Goal: Task Accomplishment & Management: Complete application form

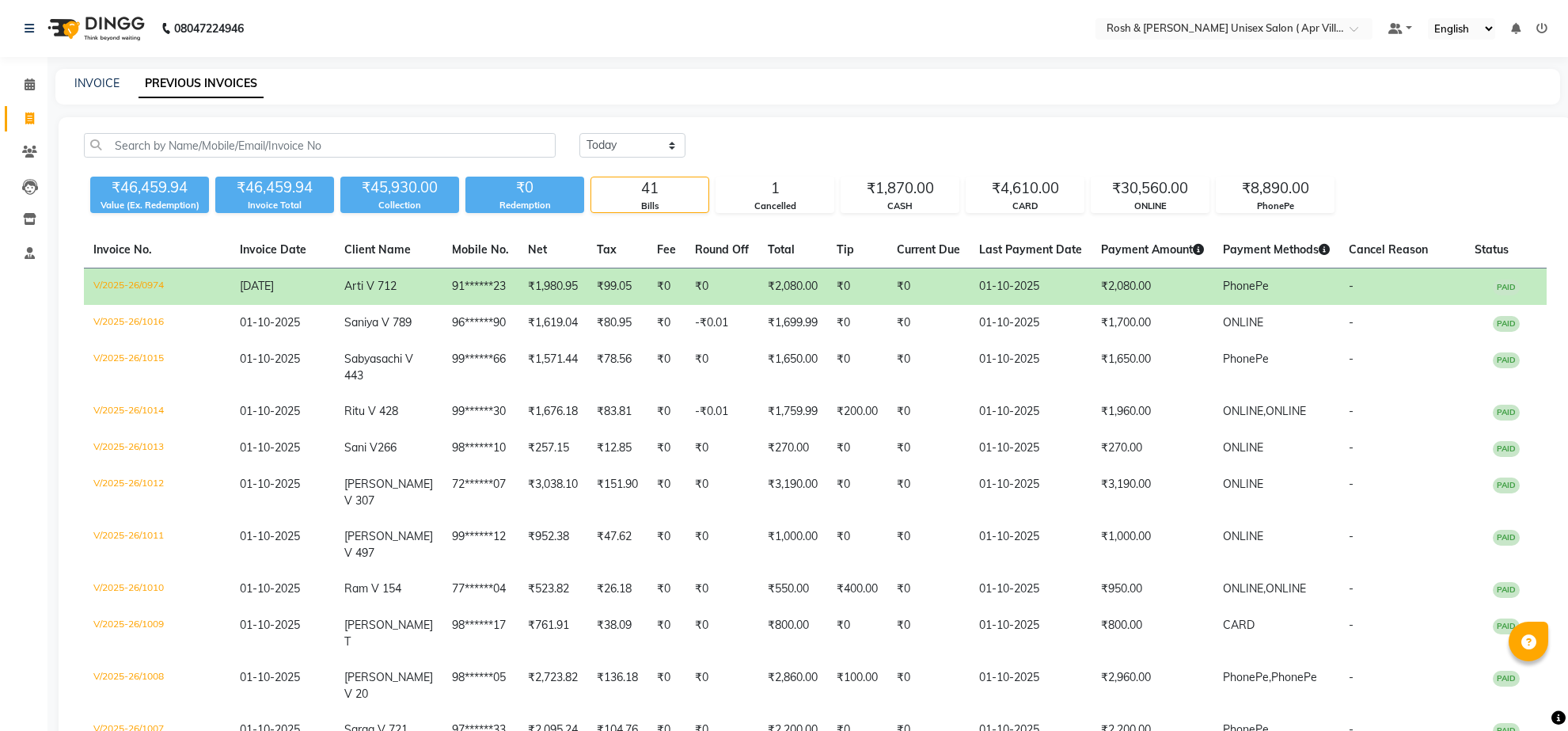
select select "[DATE]"
click at [98, 88] on link "INVOICE" at bounding box center [96, 83] width 45 height 15
select select "service"
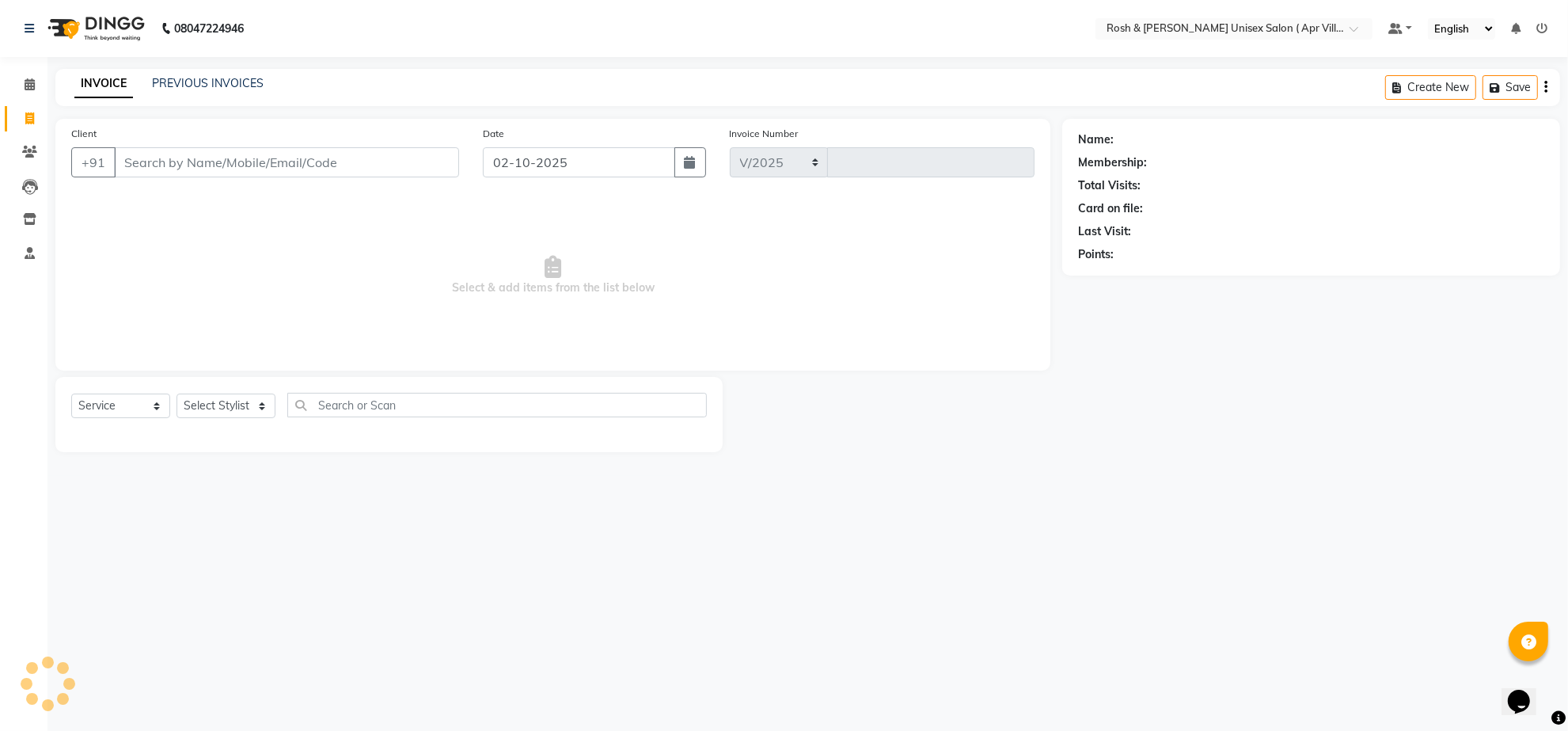
select select "8955"
type input "1017"
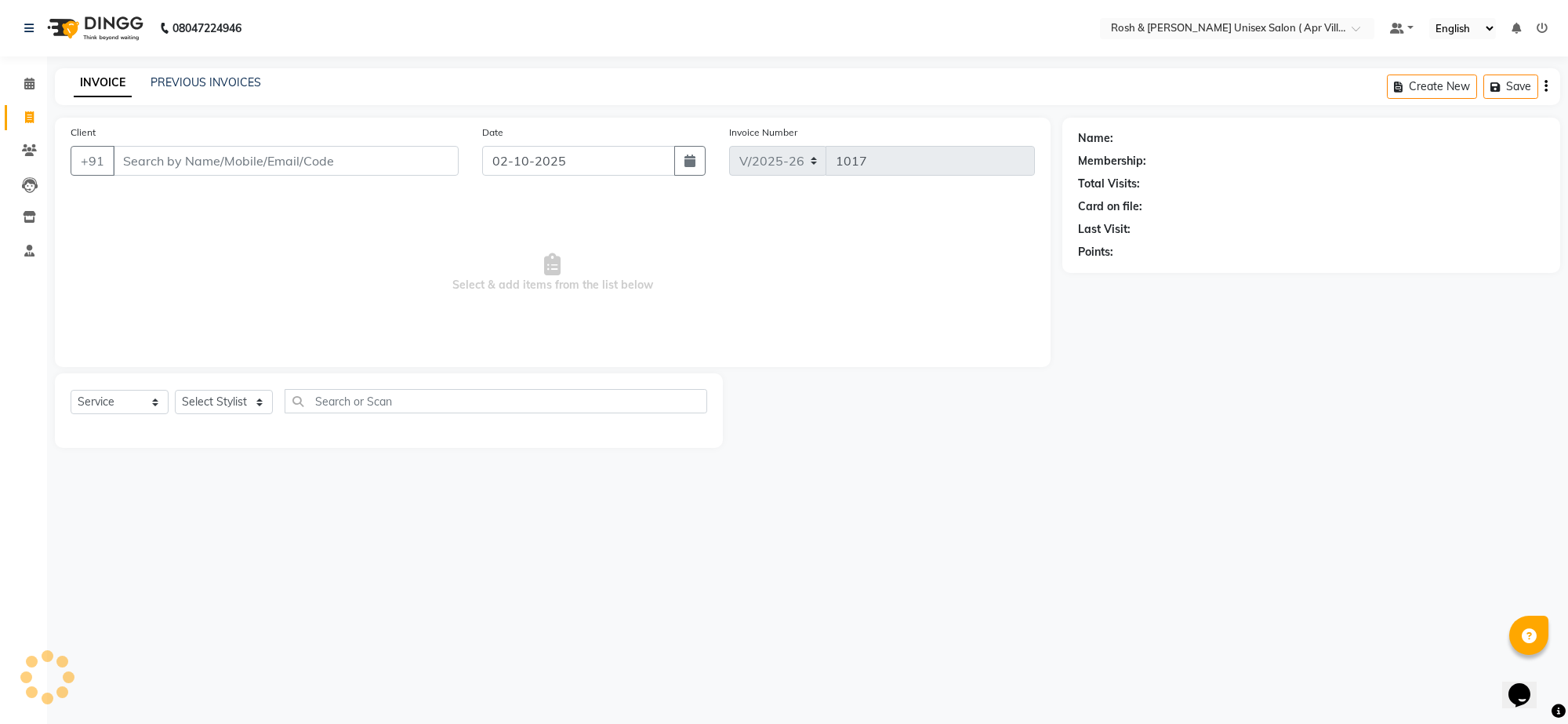
click at [200, 176] on input "Client" at bounding box center [285, 160] width 346 height 30
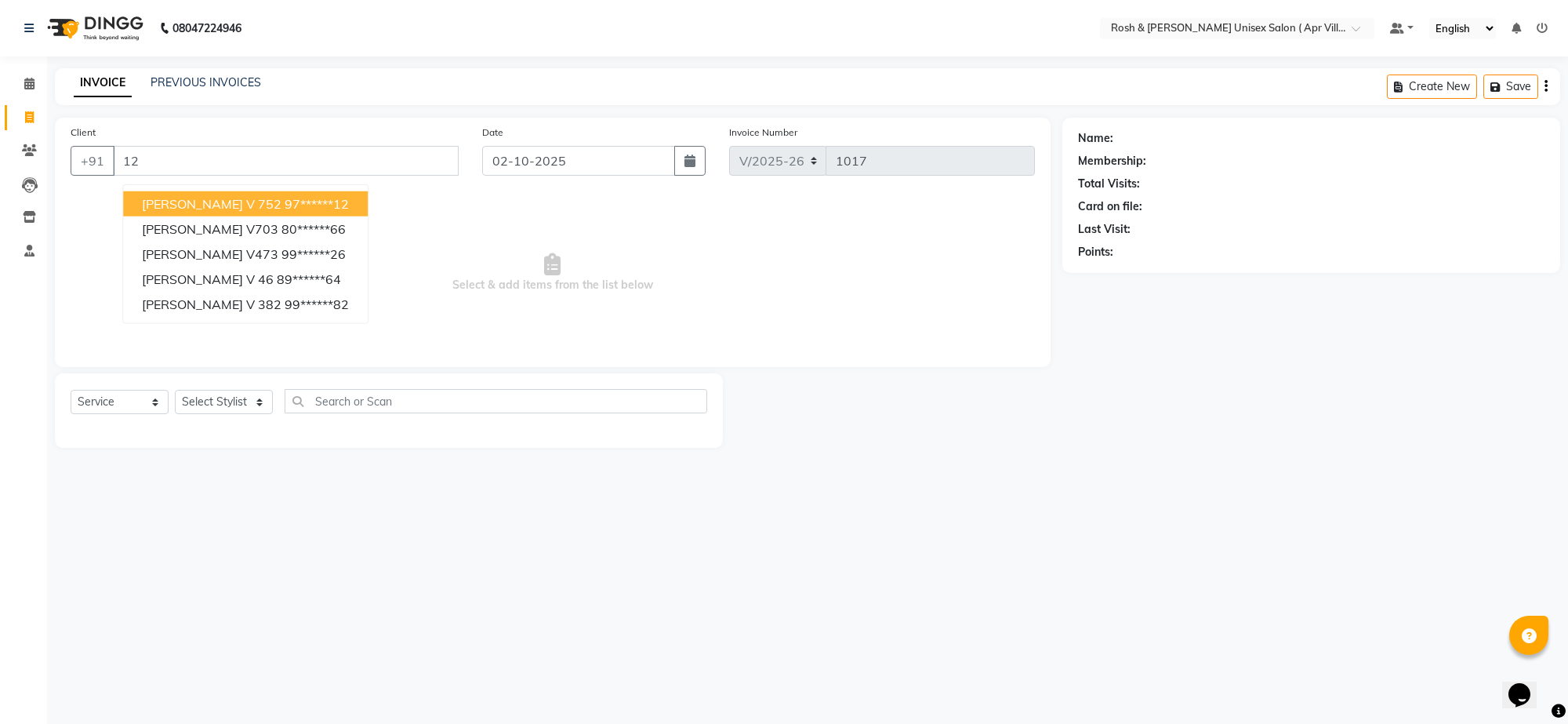
type input "1"
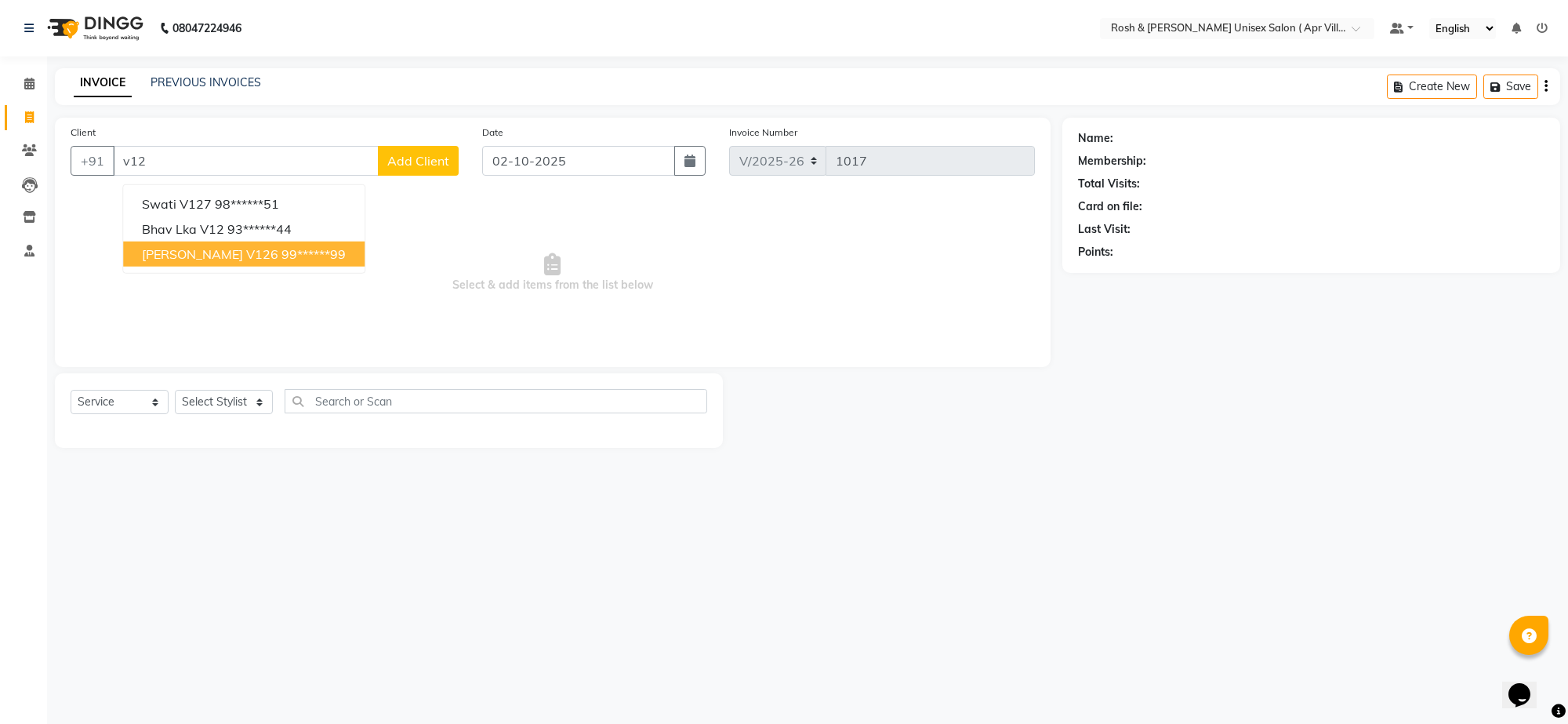
click at [281, 262] on ngb-highlight "99******99" at bounding box center [314, 253] width 64 height 15
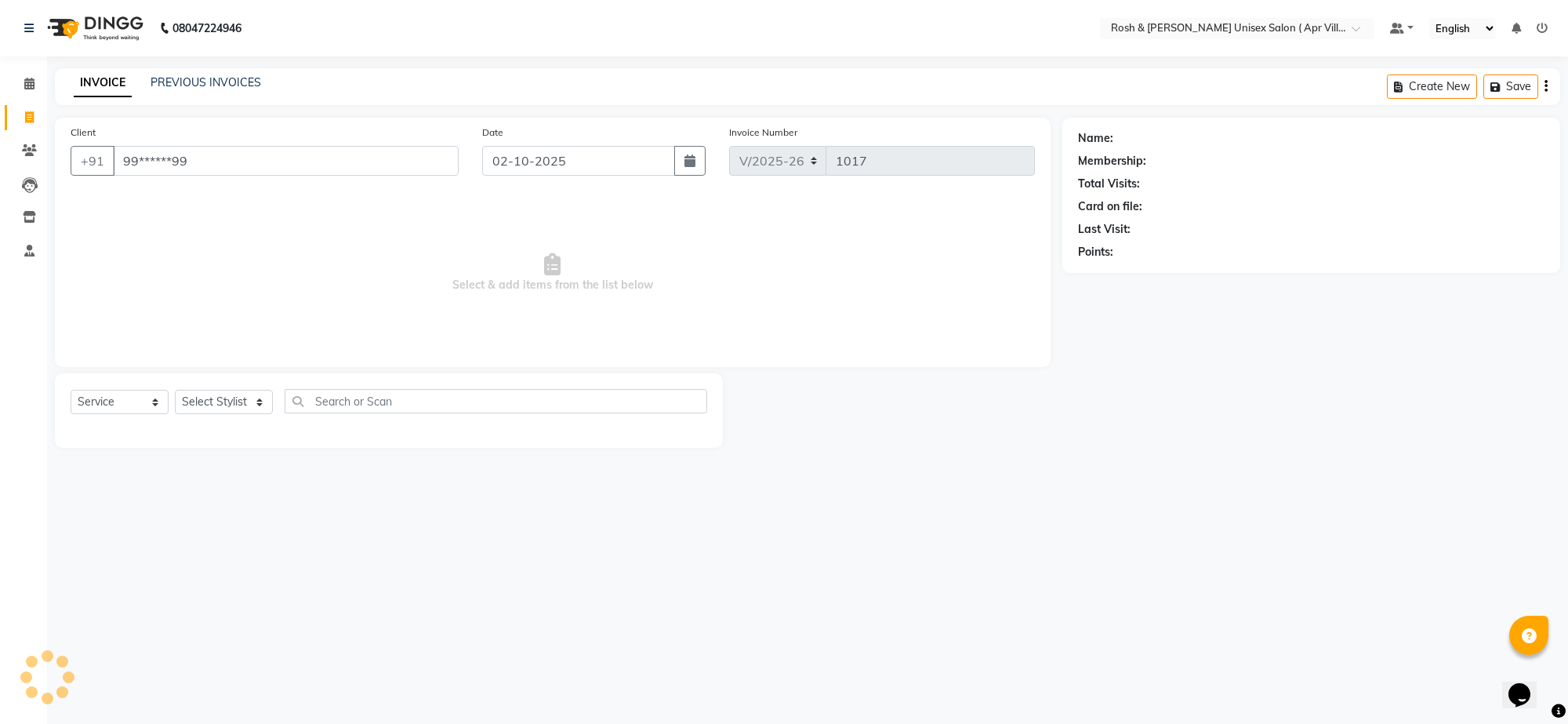
type input "99******99"
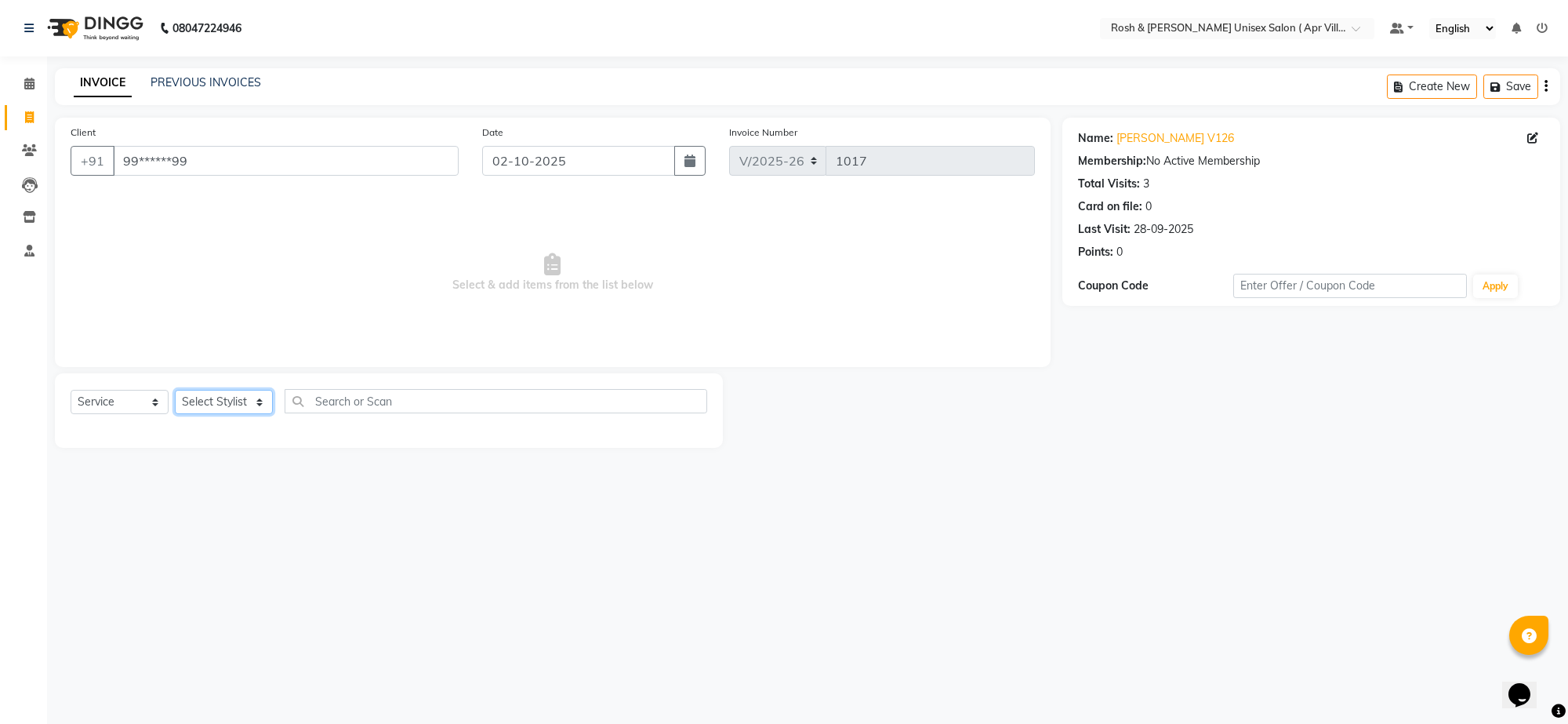
click at [260, 414] on select "Select Stylist Aalam Devi Dingg Support [PERSON_NAME] Front Desk Hangma Imran […" at bounding box center [224, 402] width 98 height 24
select select "90609"
click at [337, 414] on input "text" at bounding box center [496, 401] width 422 height 24
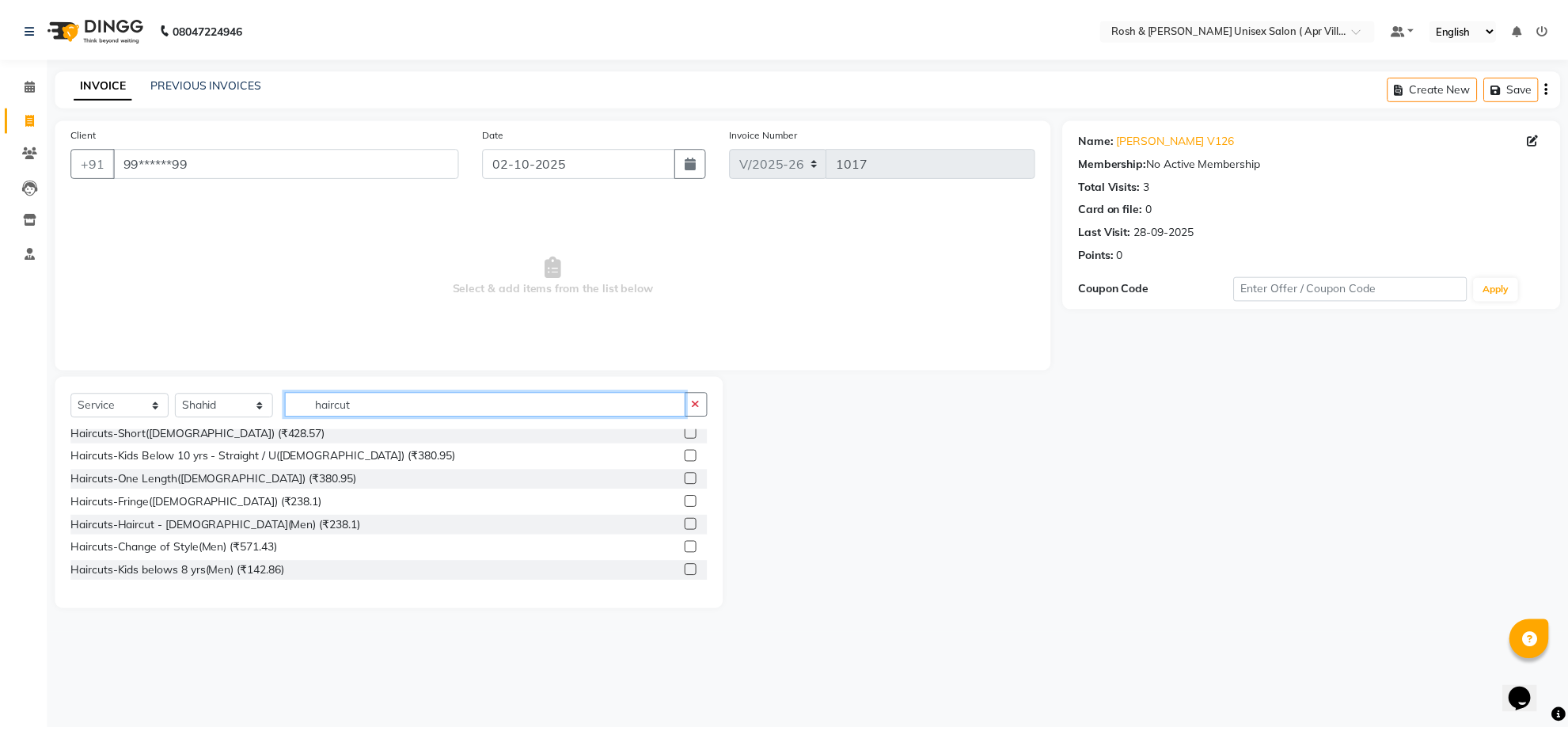
scroll to position [99, 0]
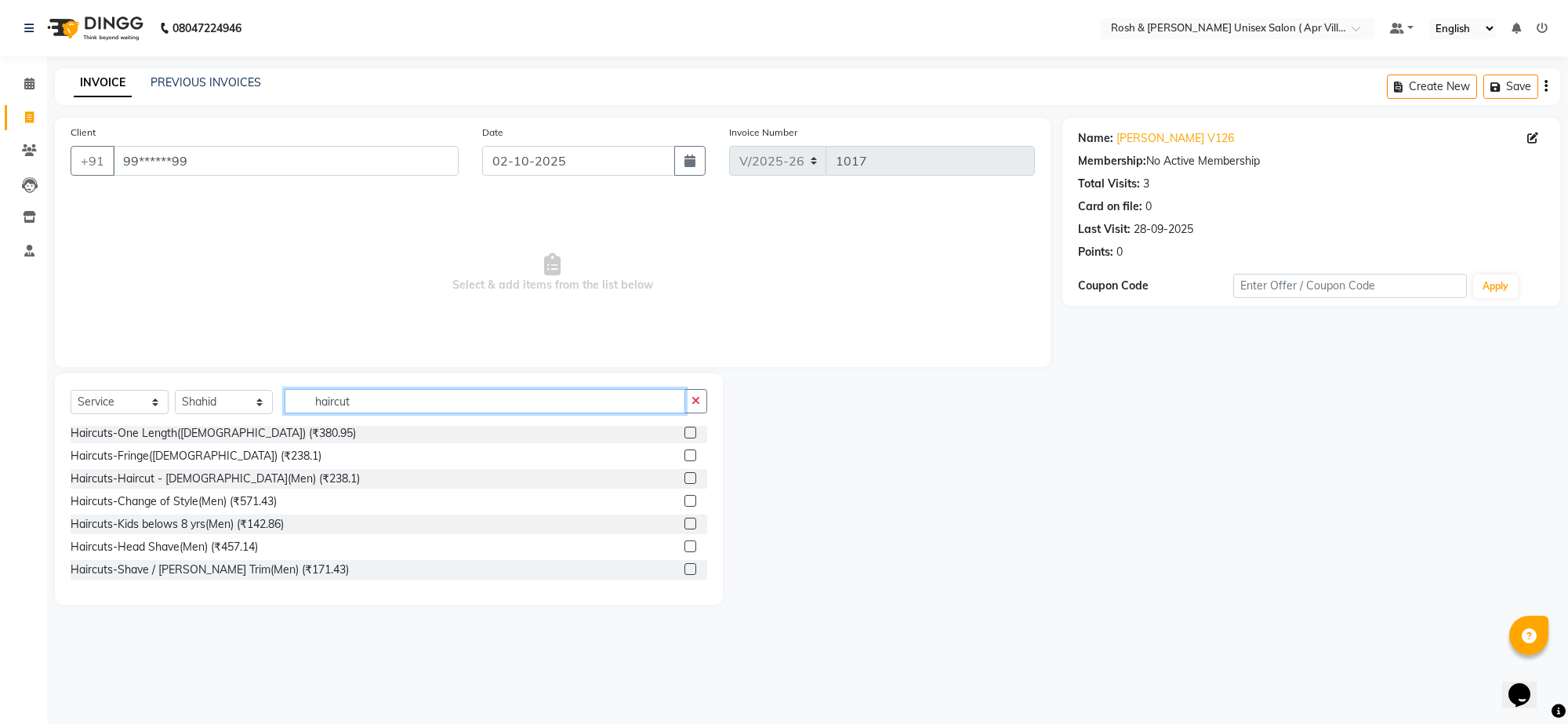
type input "haircut"
click at [684, 484] on label at bounding box center [690, 477] width 12 height 12
click at [684, 484] on input "checkbox" at bounding box center [689, 478] width 10 height 10
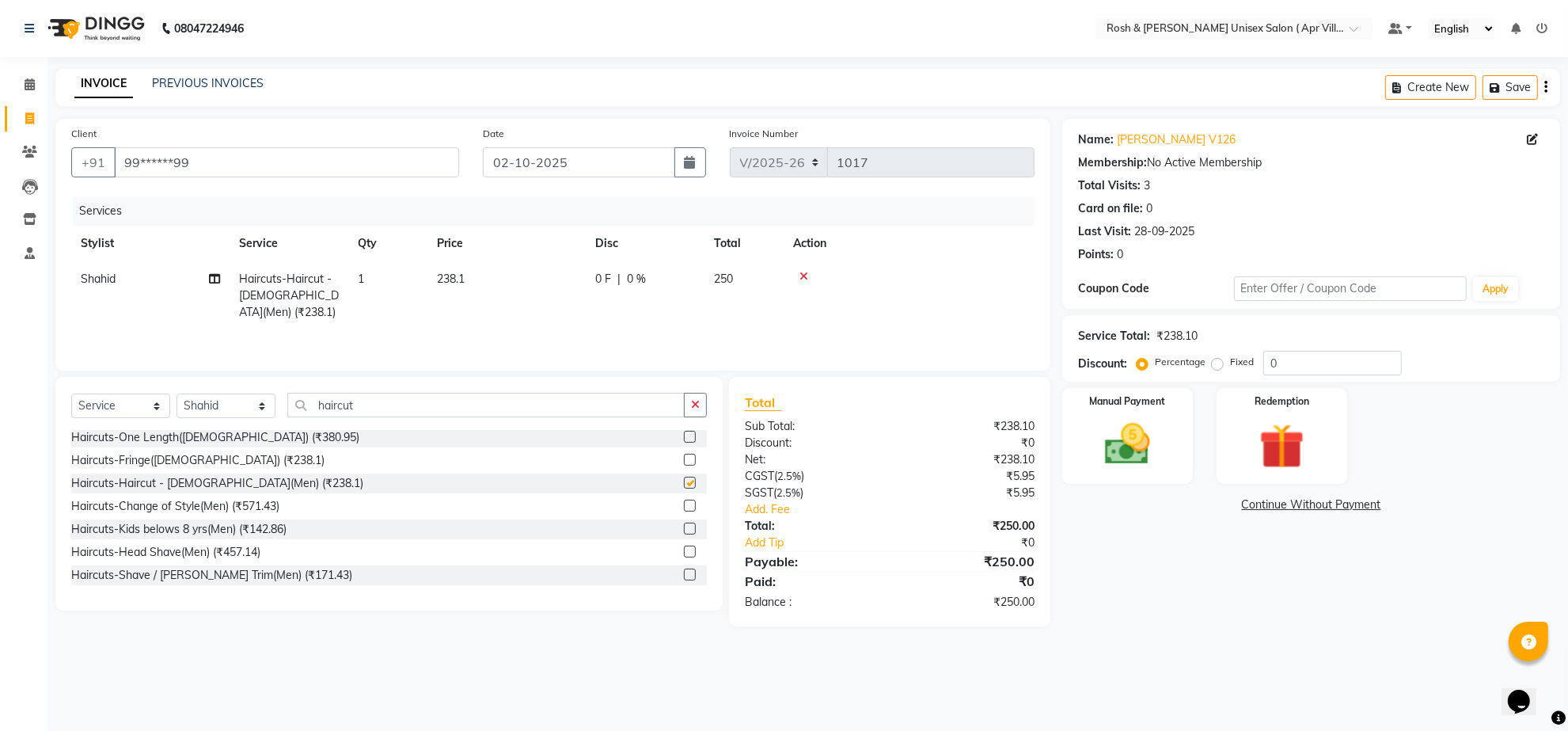
checkbox input "false"
click at [417, 418] on input "haircut" at bounding box center [486, 405] width 397 height 24
type input "h"
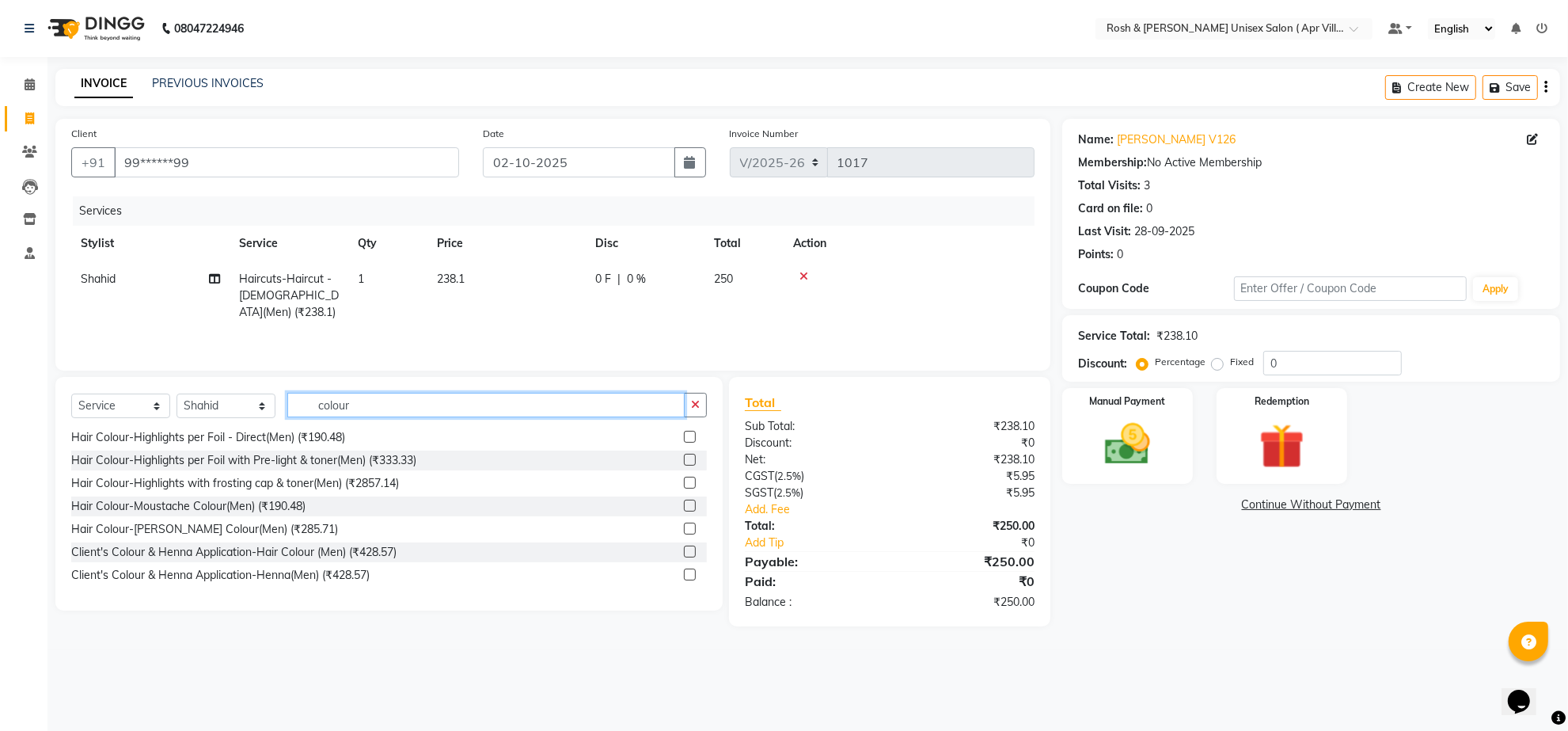
scroll to position [625, 0]
type input "colour"
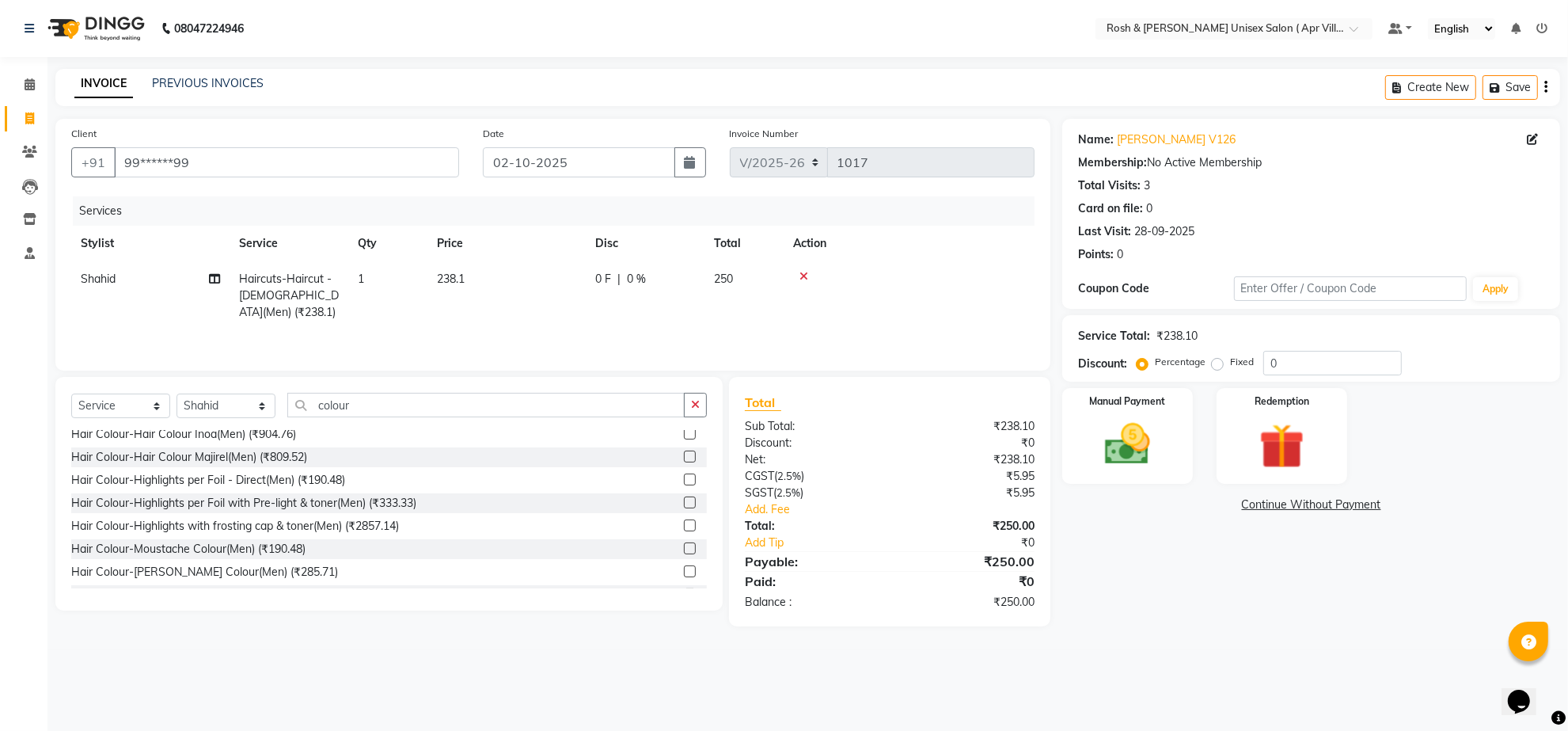
click at [684, 462] on label at bounding box center [690, 456] width 12 height 12
click at [684, 462] on input "checkbox" at bounding box center [689, 457] width 11 height 11
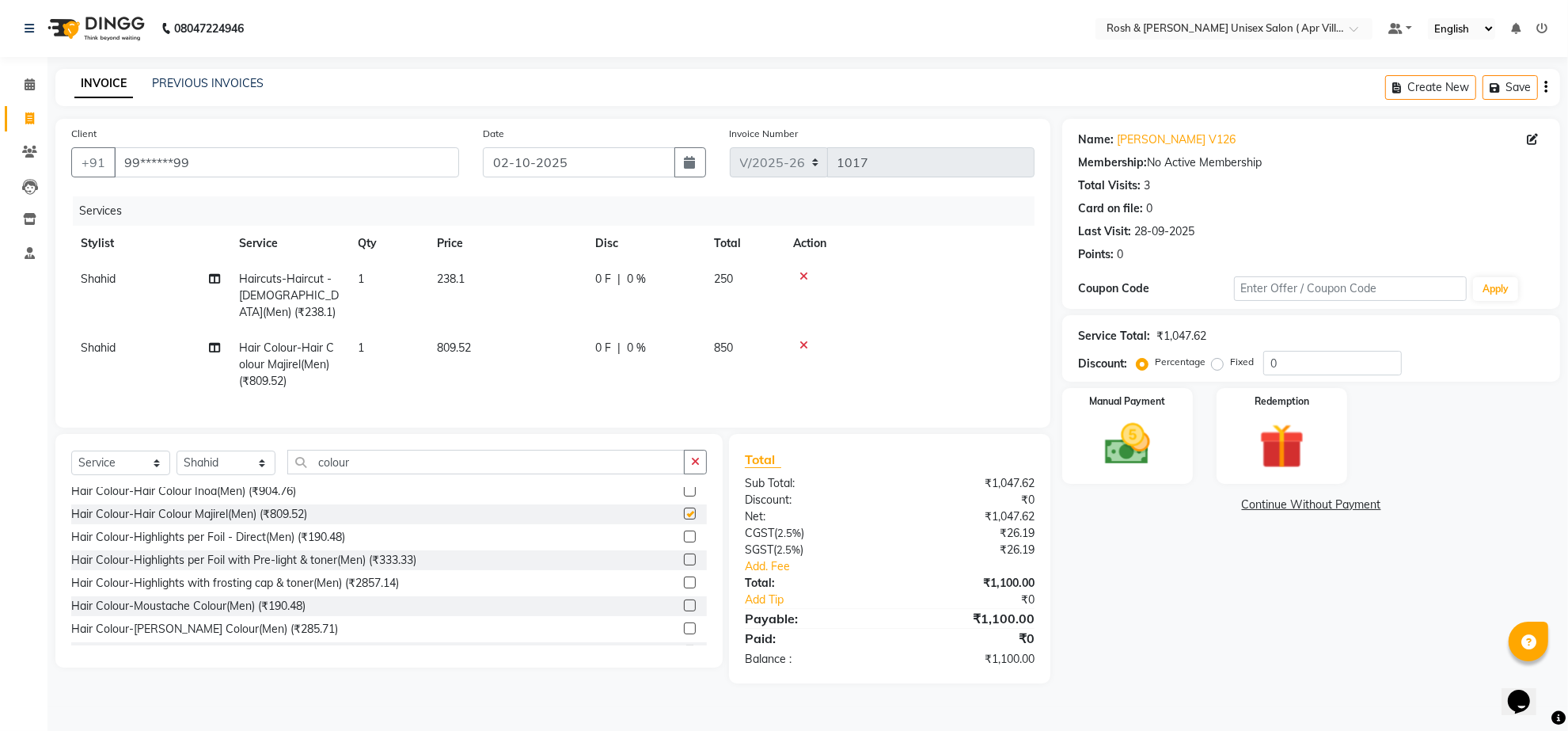
checkbox input "false"
click at [471, 355] on span "809.52" at bounding box center [454, 348] width 34 height 15
select select "90609"
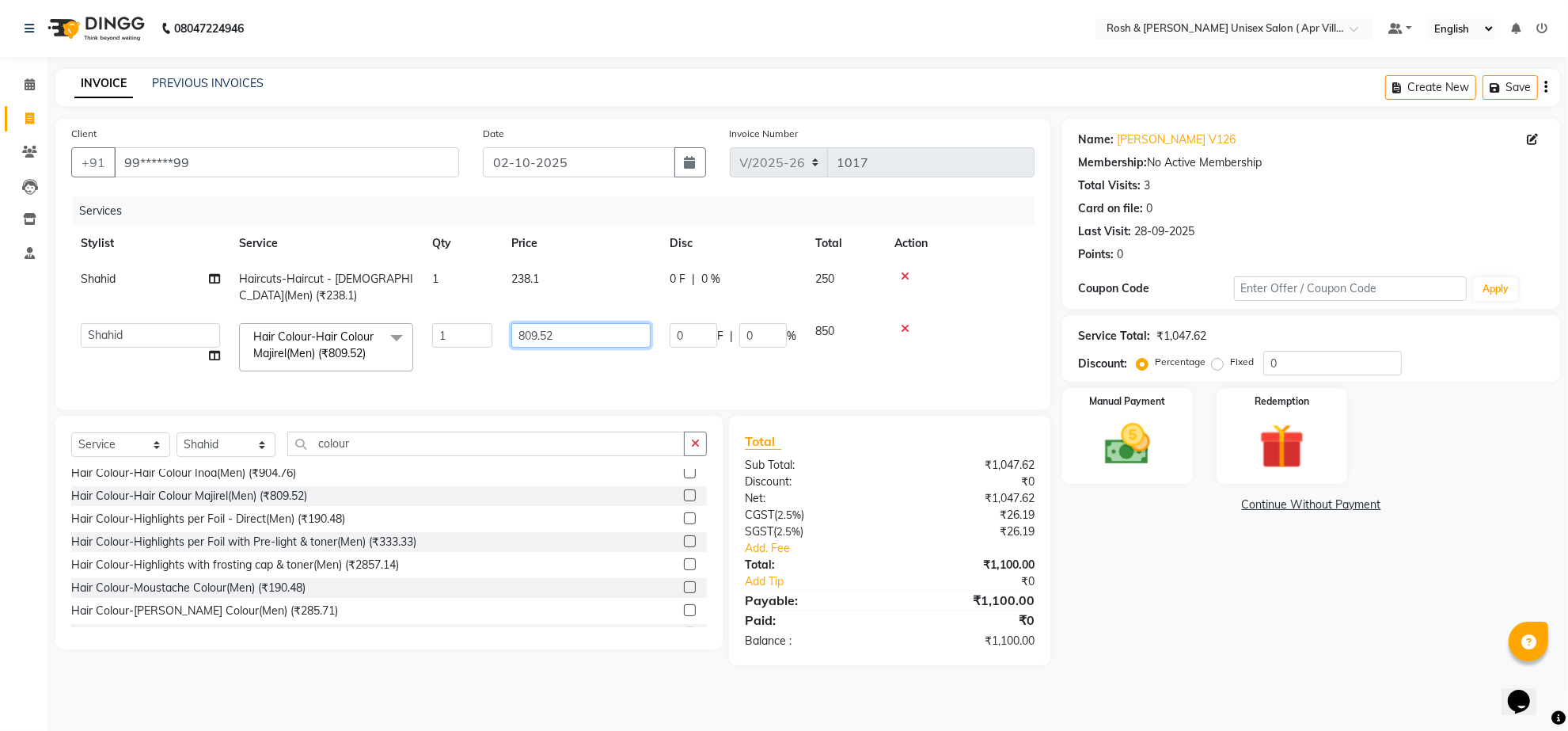
click at [582, 348] on input "809.52" at bounding box center [580, 335] width 139 height 24
type input "8"
type input "952.38"
click at [608, 381] on tr "Aalam Devi Dingg Support [PERSON_NAME] Front Desk Hangma [PERSON_NAME] [PERSON_…" at bounding box center [554, 347] width 964 height 68
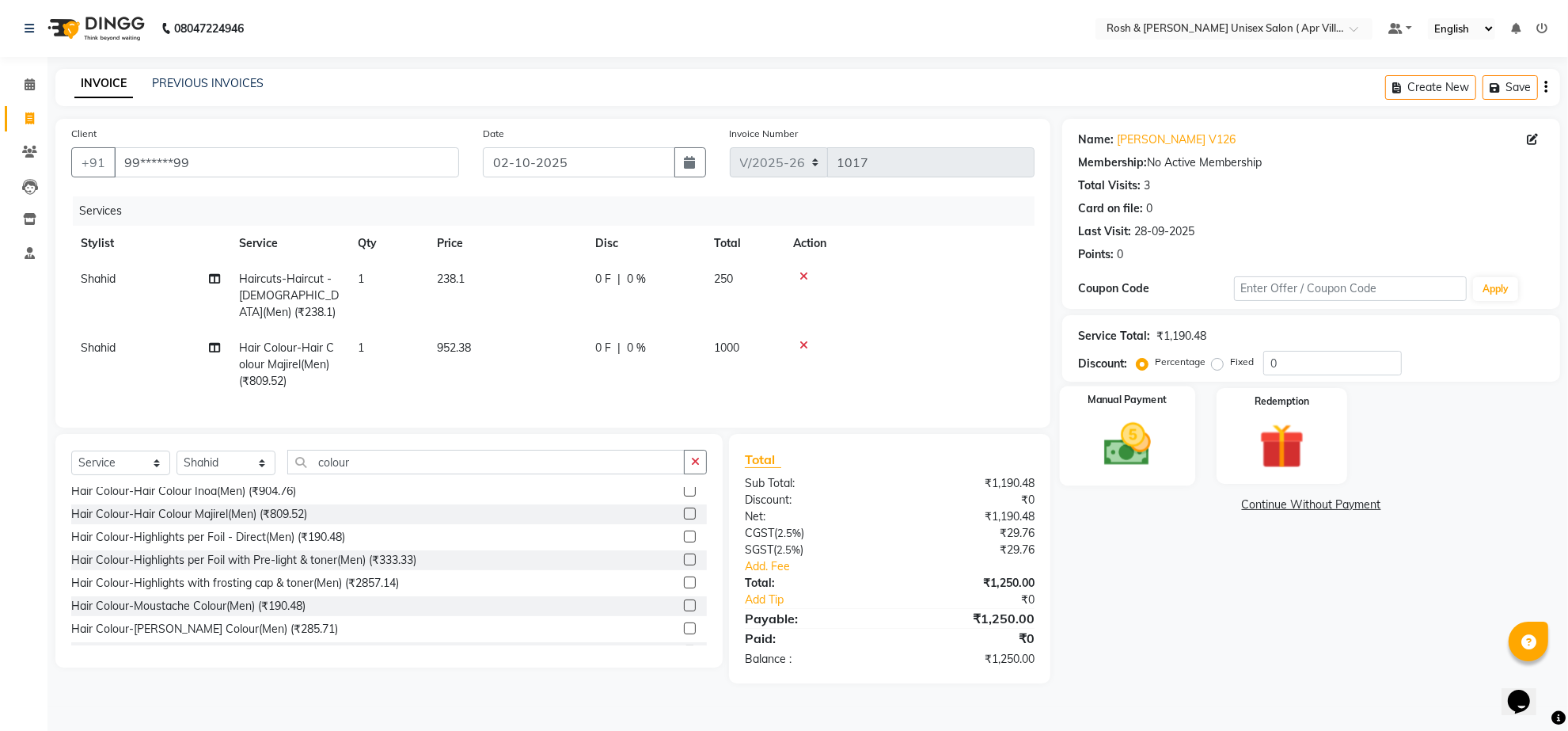
click at [1129, 472] on img at bounding box center [1128, 444] width 77 height 55
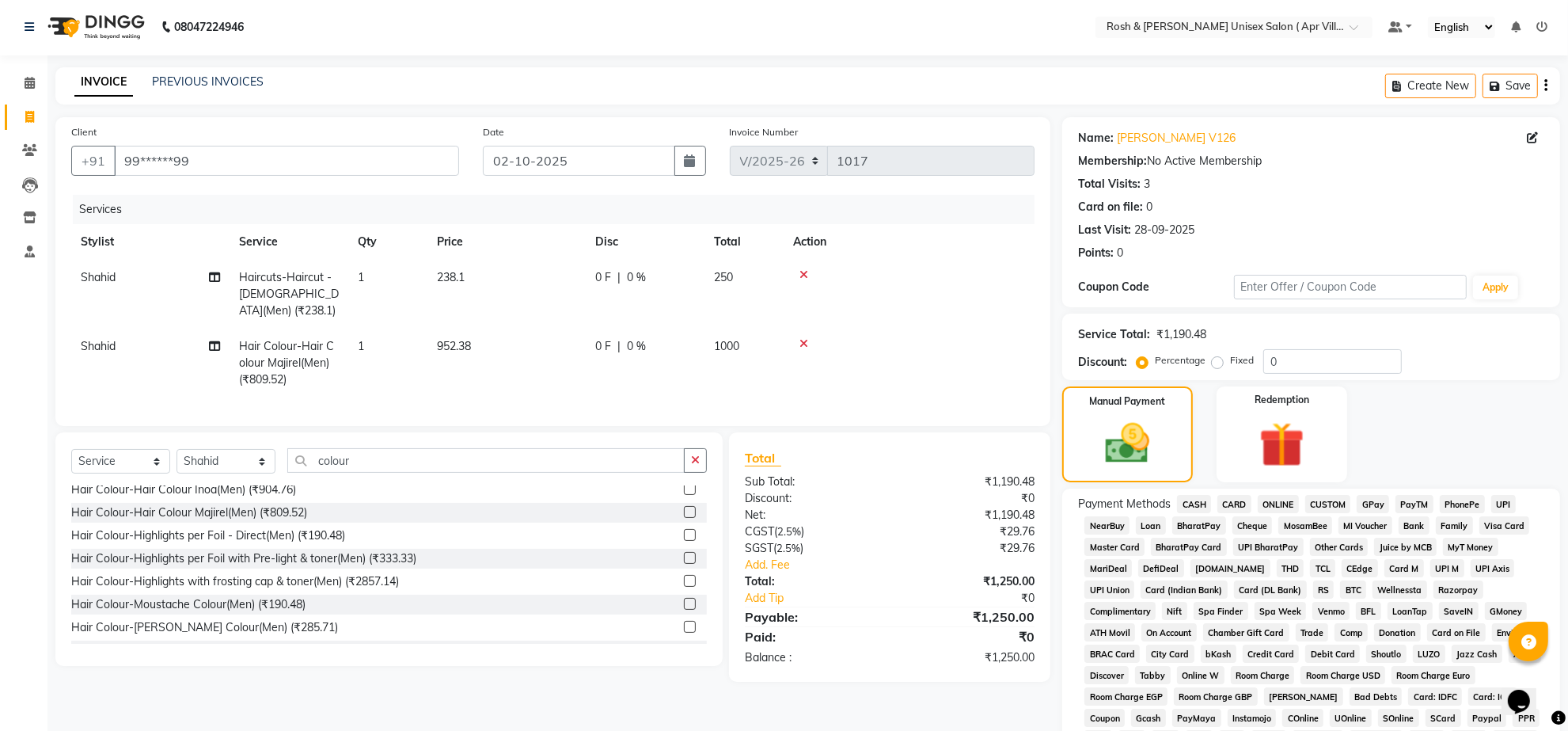
click at [1283, 513] on span "ONLINE" at bounding box center [1278, 504] width 42 height 18
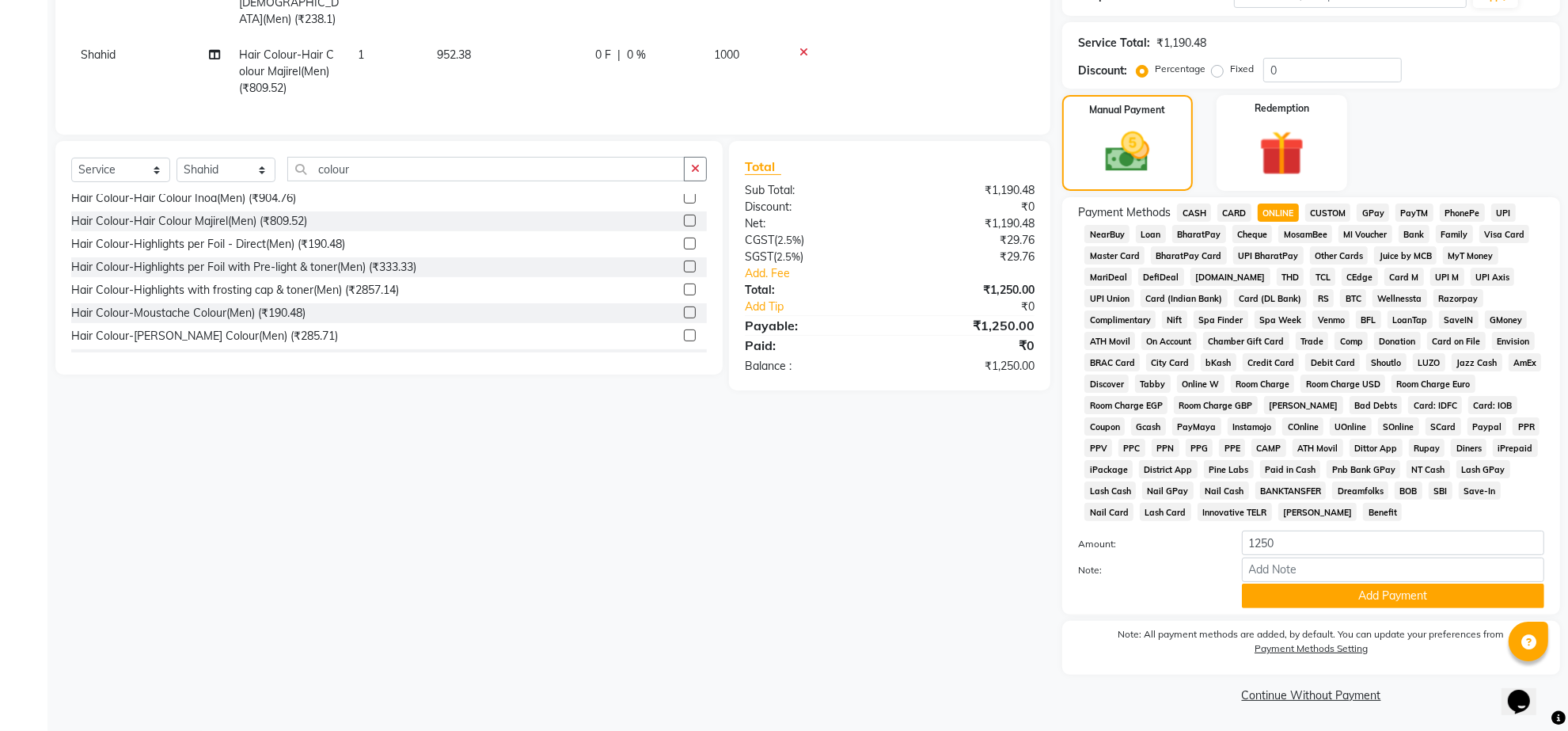
scroll to position [413, 0]
click at [1395, 584] on button "Add Payment" at bounding box center [1393, 596] width 302 height 24
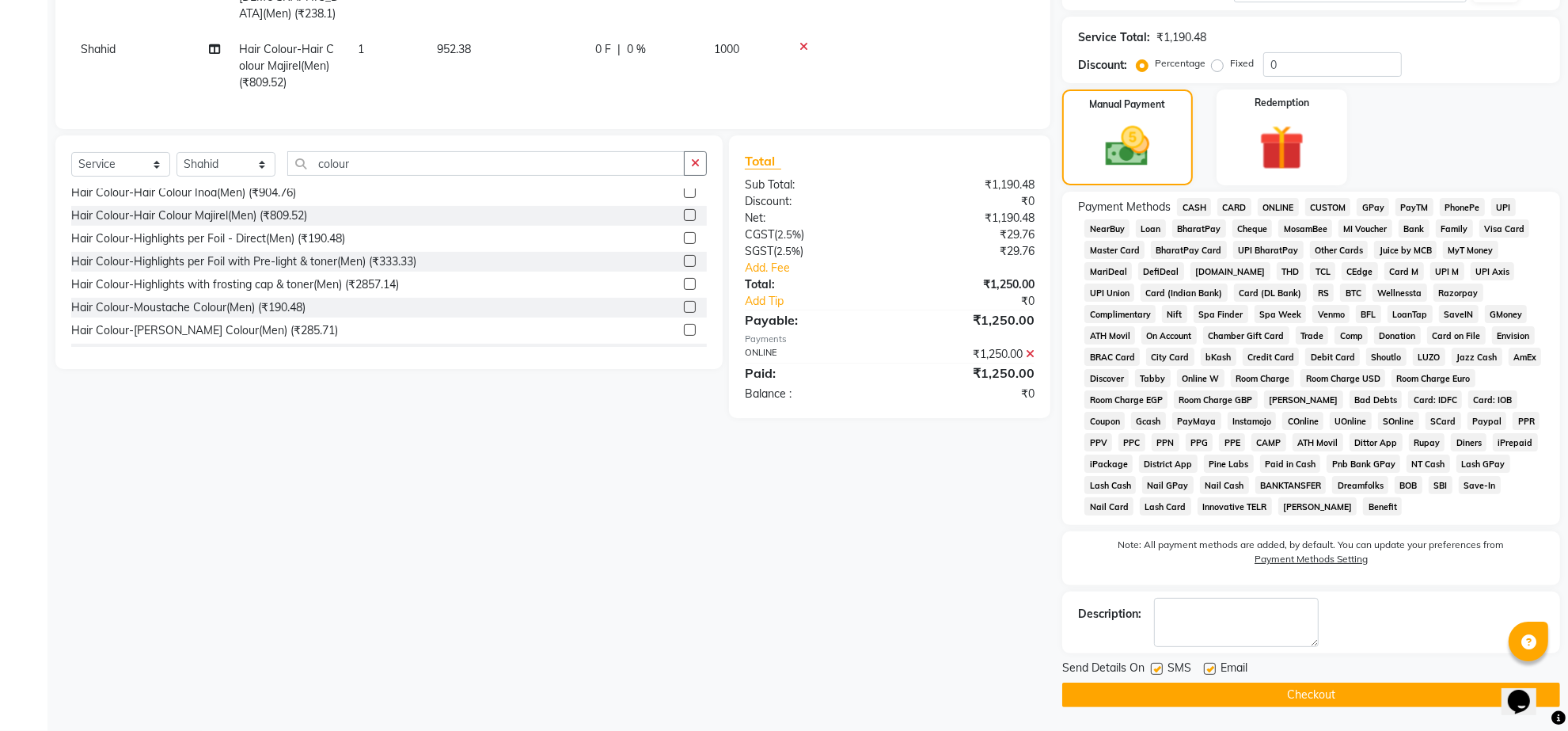
click at [1303, 695] on button "Checkout" at bounding box center [1312, 694] width 498 height 24
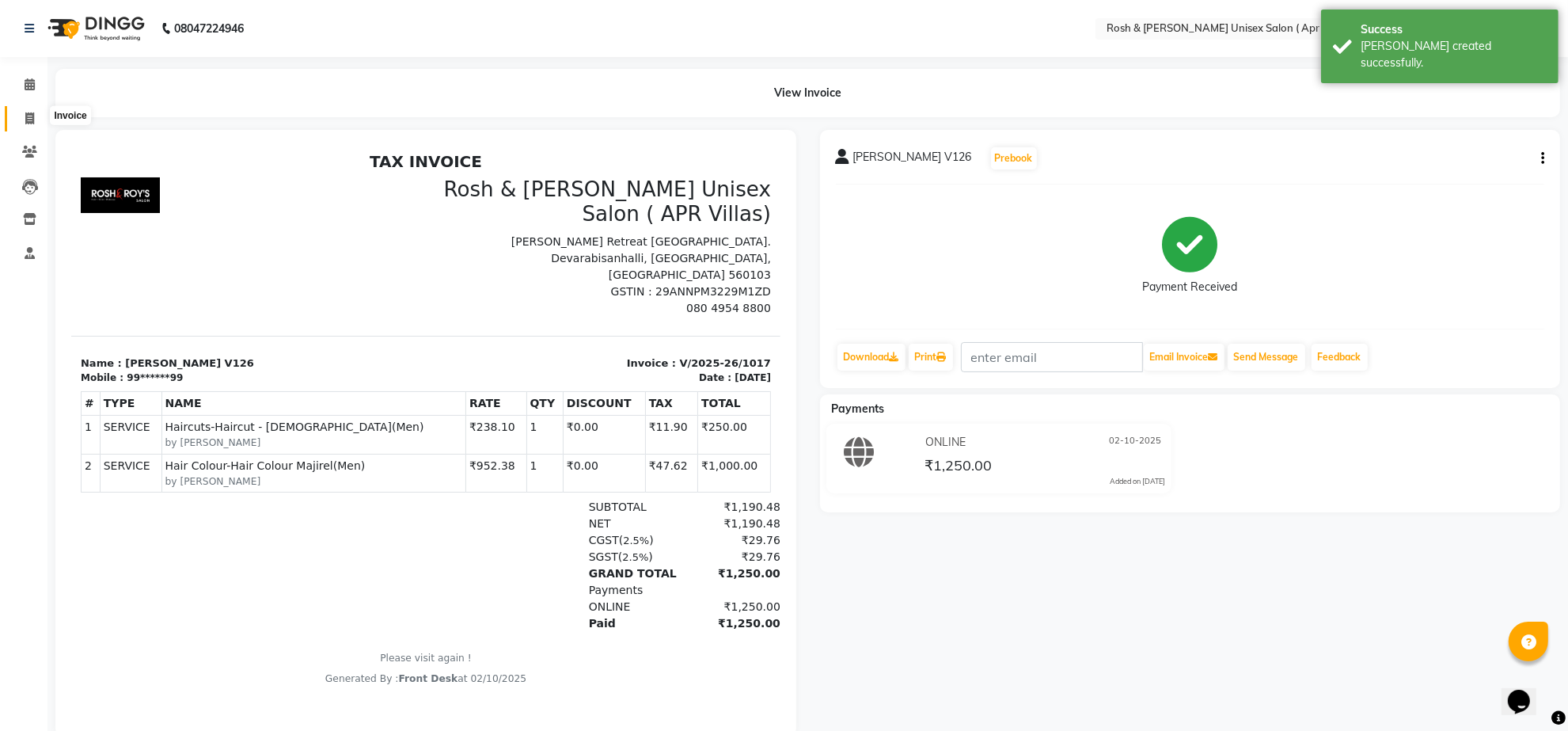
click at [30, 113] on icon at bounding box center [29, 118] width 9 height 12
select select "service"
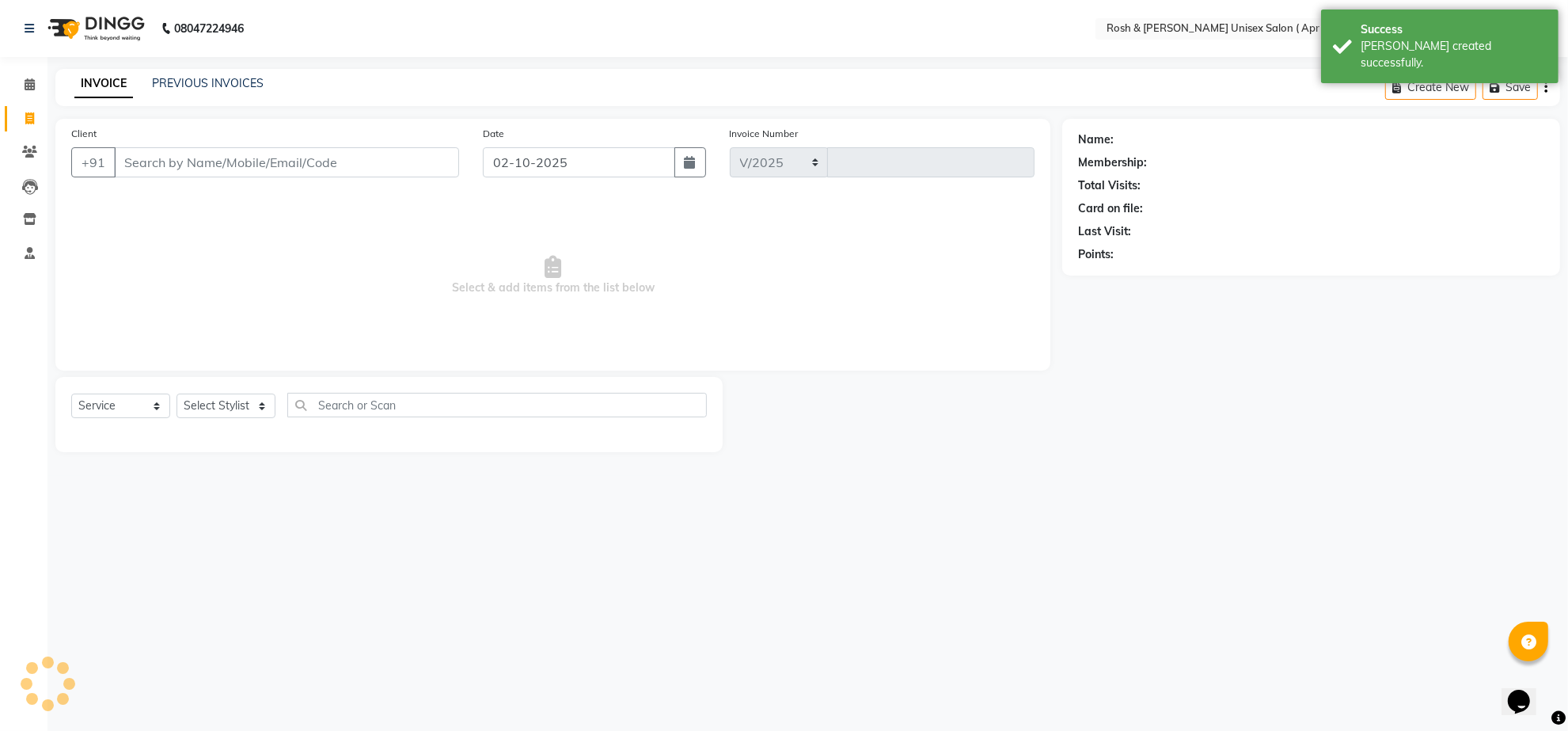
select select "8955"
type input "1018"
click at [152, 177] on input "Client" at bounding box center [287, 162] width 345 height 30
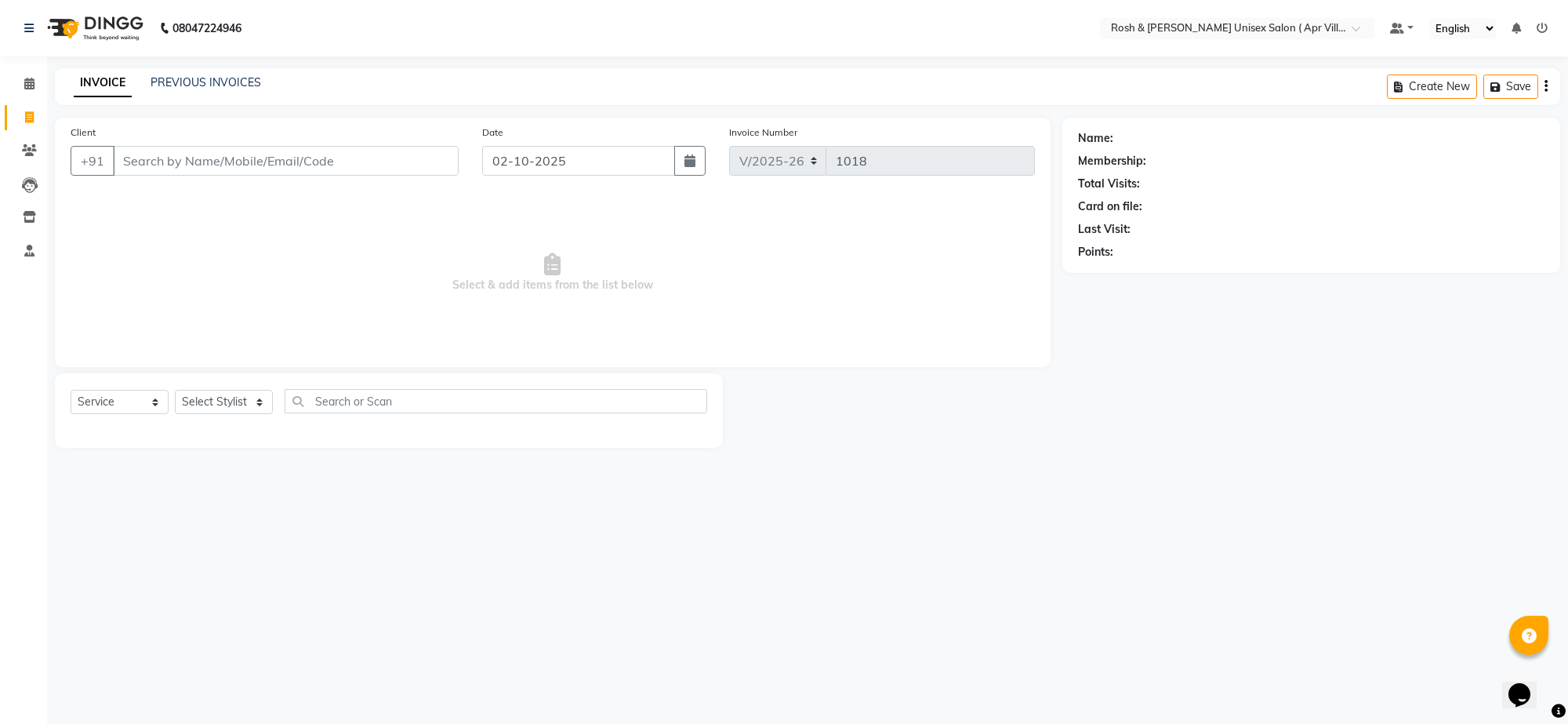
click at [193, 176] on input "Client" at bounding box center [285, 160] width 346 height 30
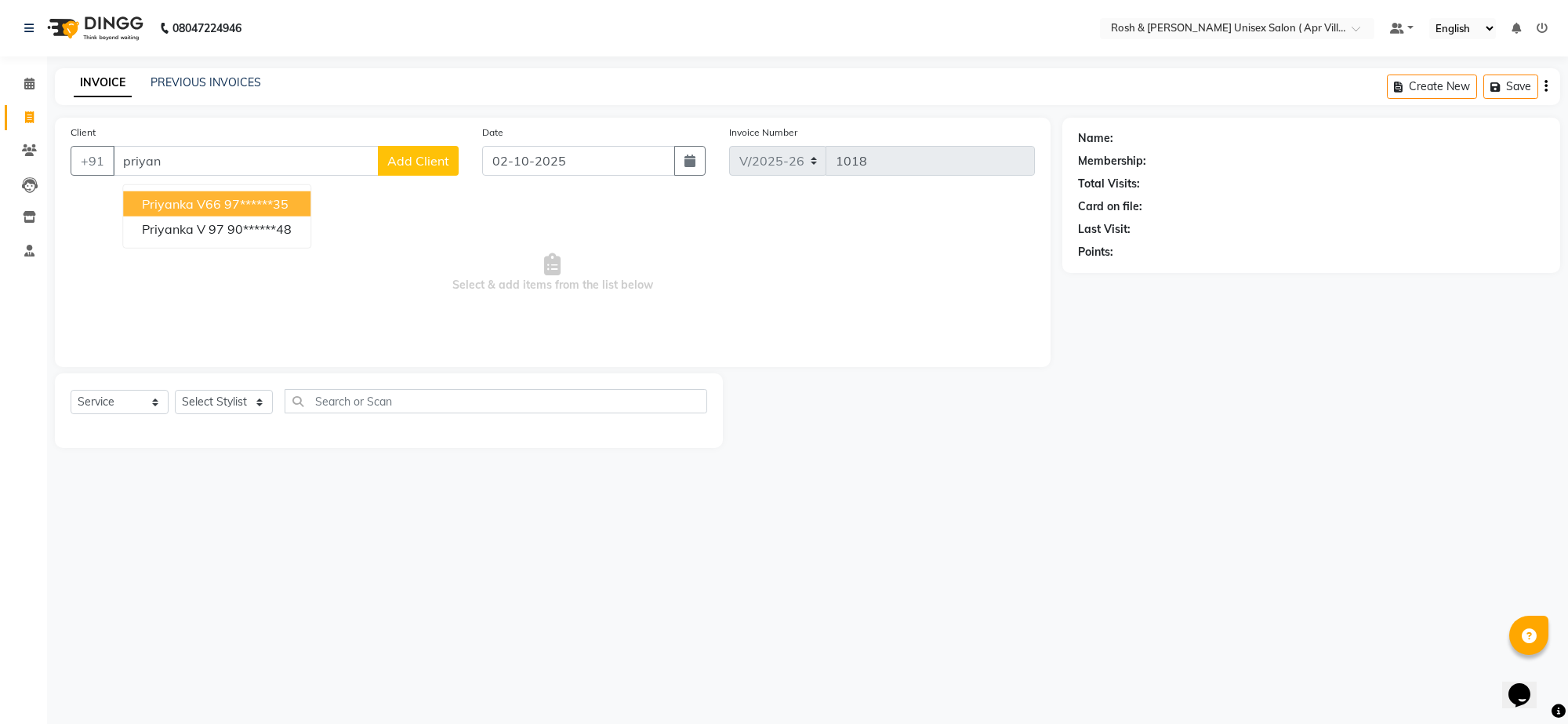
click at [278, 212] on ngb-highlight "97******35" at bounding box center [256, 203] width 64 height 15
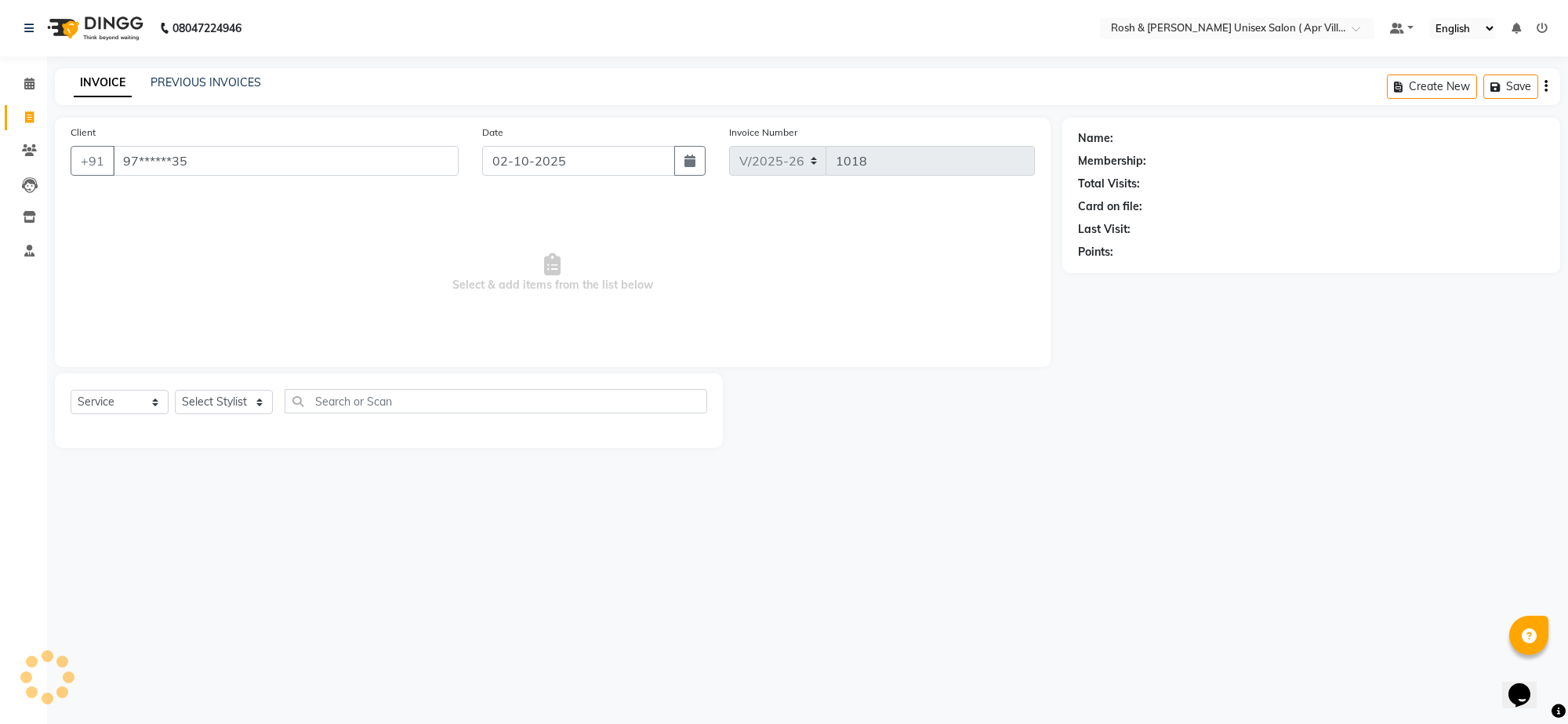
type input "97******35"
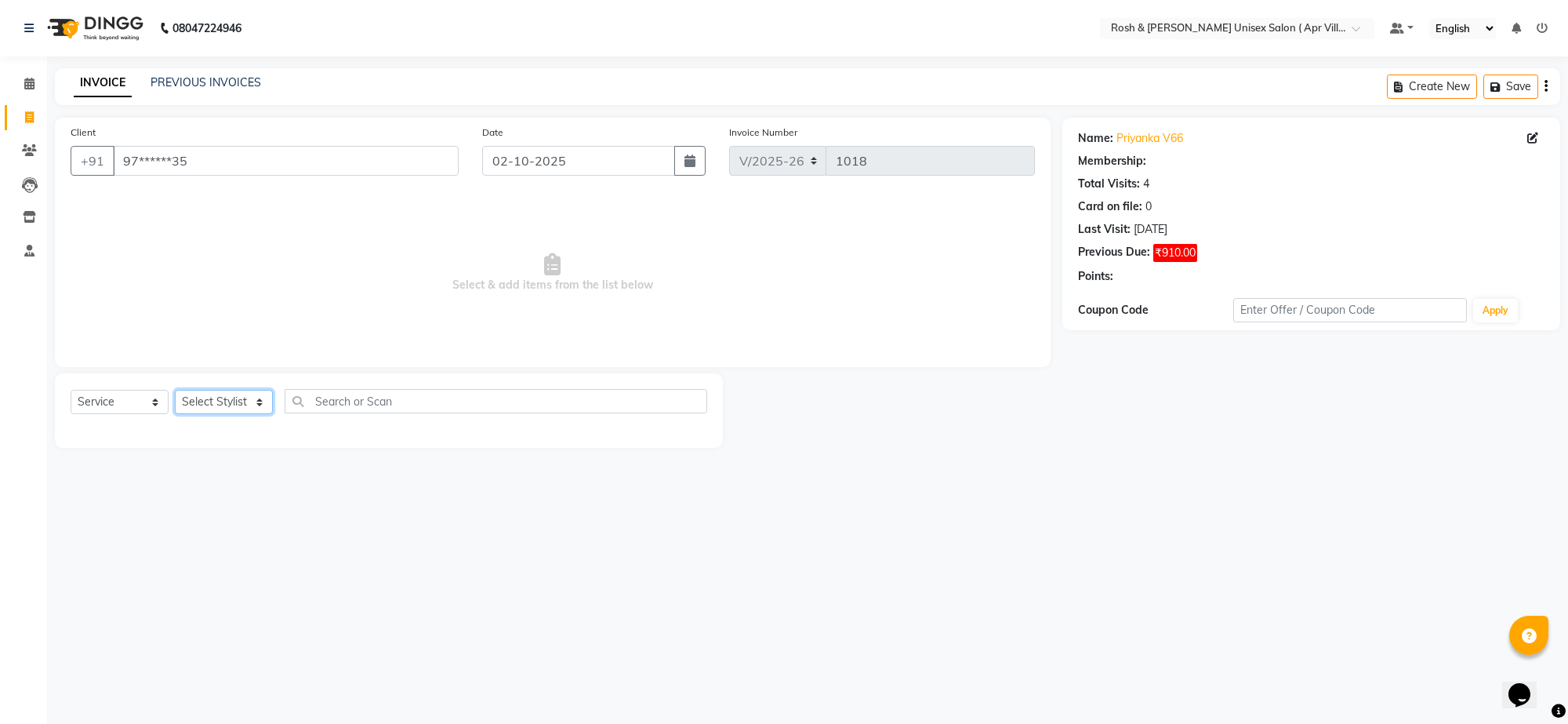
click at [263, 414] on select "Select Stylist Aalam Devi Dingg Support [PERSON_NAME] Front Desk Hangma Imran […" at bounding box center [224, 402] width 98 height 24
select select "90611"
click at [343, 414] on input "text" at bounding box center [496, 401] width 422 height 24
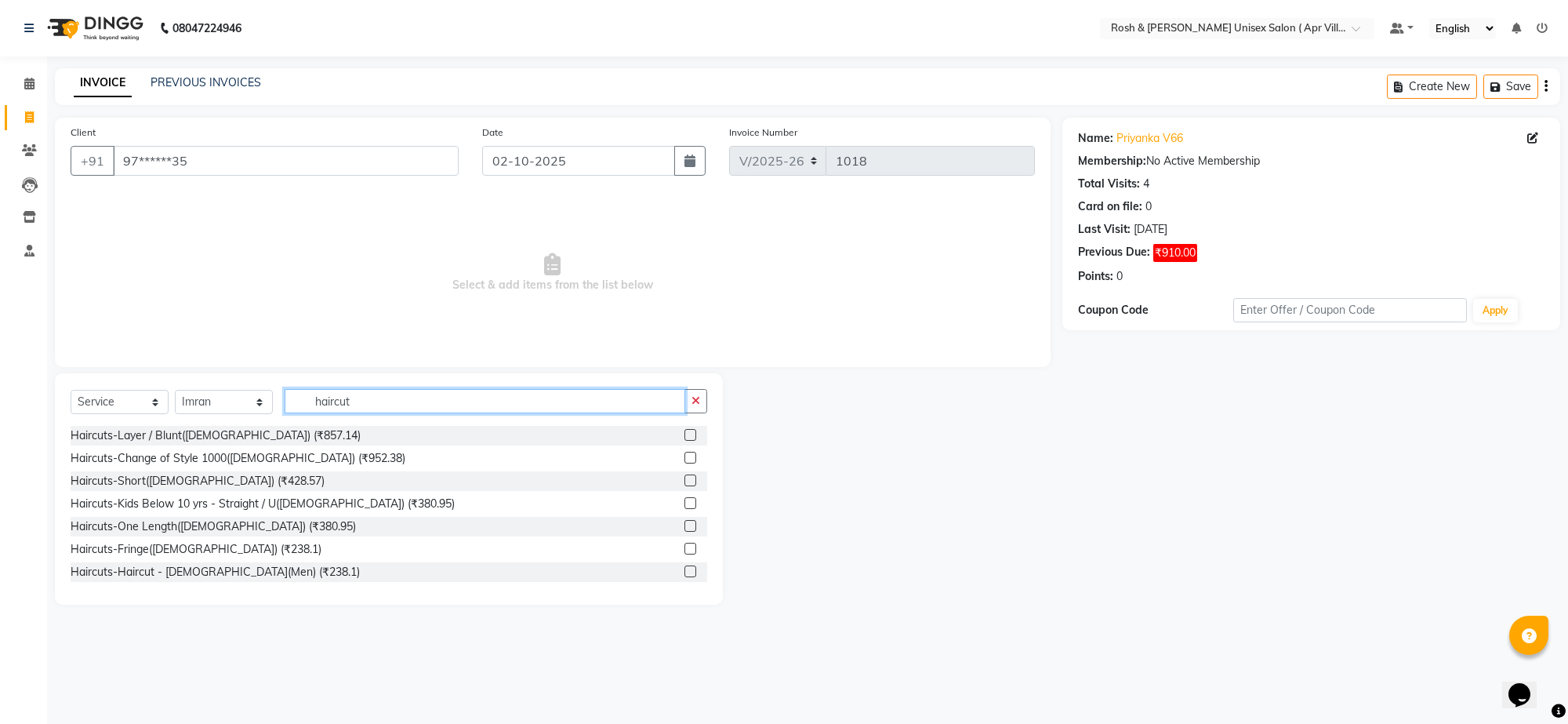
type input "haircut"
